Goal: Transaction & Acquisition: Obtain resource

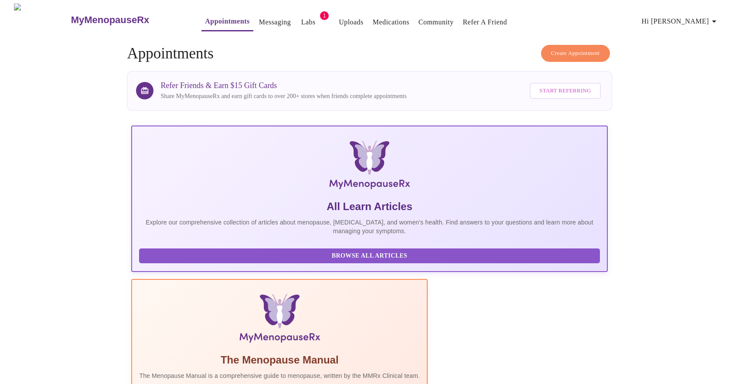
click at [301, 17] on link "Labs" at bounding box center [308, 22] width 14 height 12
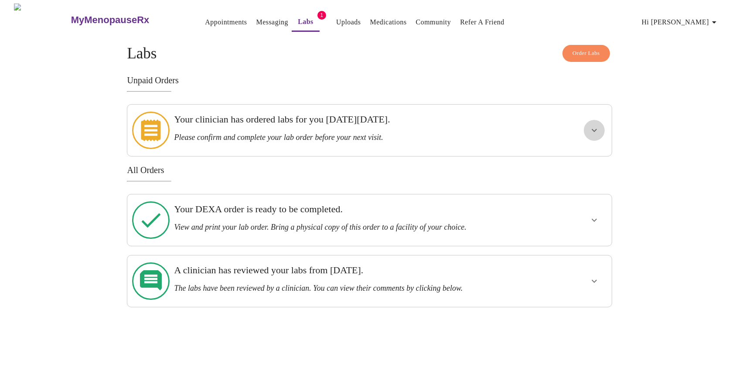
click at [592, 126] on icon "show more" at bounding box center [594, 130] width 10 height 10
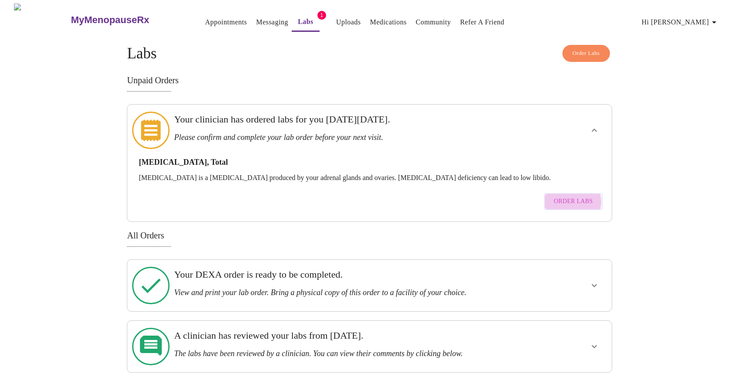
click at [573, 196] on span "Order Labs" at bounding box center [573, 201] width 39 height 11
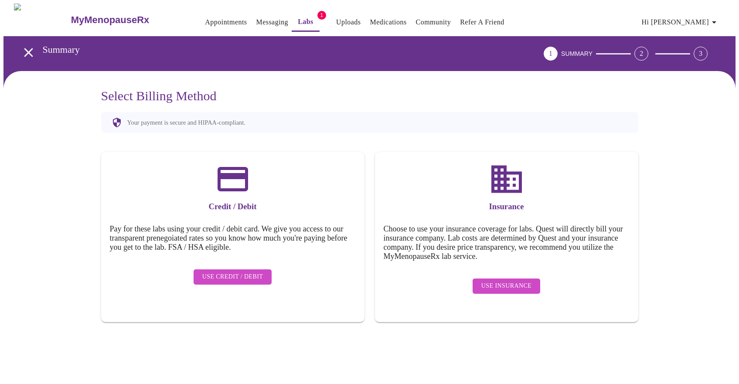
click at [498, 281] on span "Use Insurance" at bounding box center [506, 286] width 50 height 11
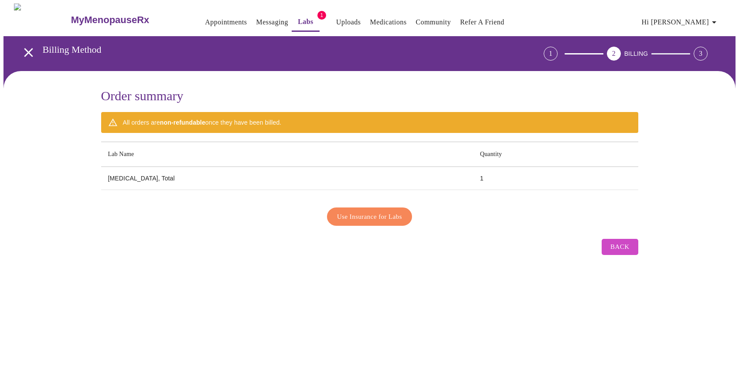
click at [375, 211] on span "Use Insurance for Labs" at bounding box center [369, 216] width 65 height 11
